Goal: Find specific page/section: Find specific page/section

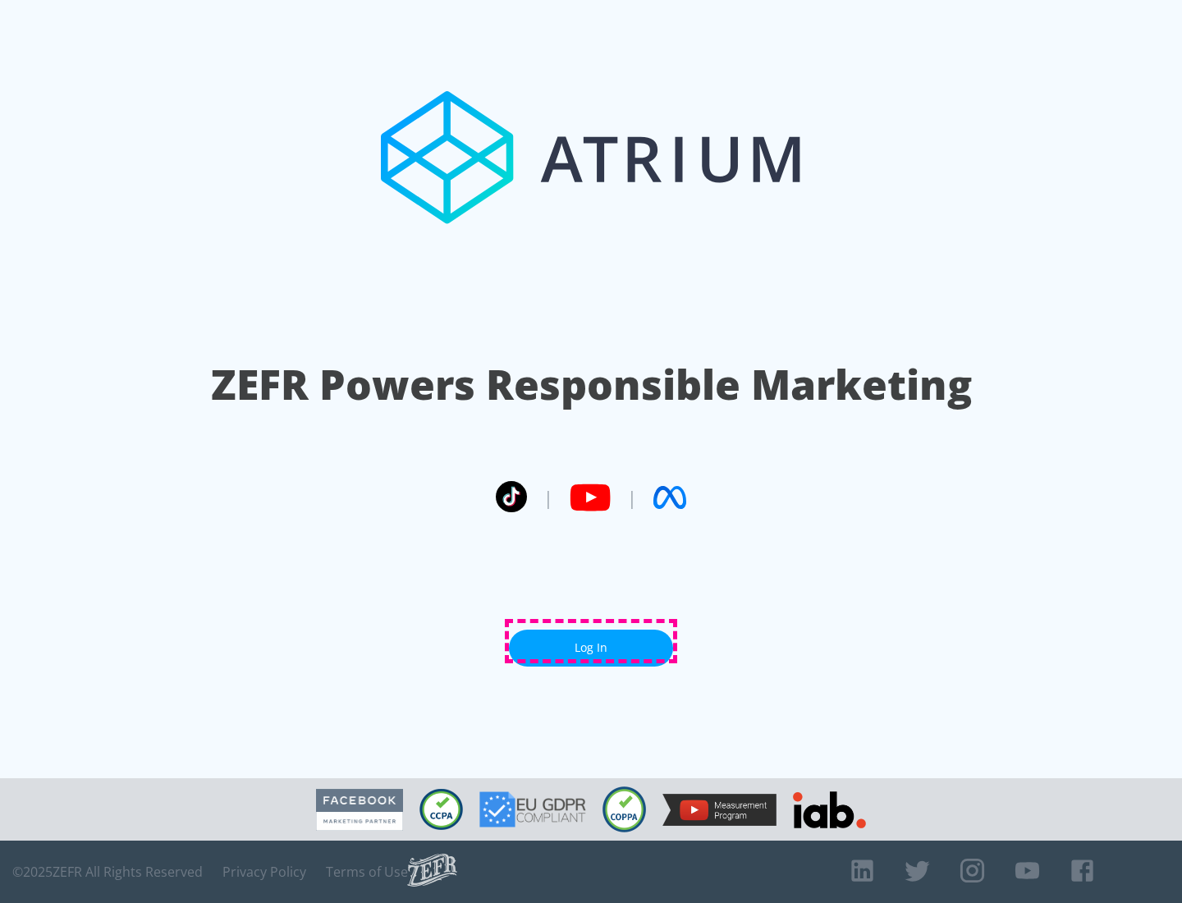
click at [591, 641] on link "Log In" at bounding box center [591, 648] width 164 height 37
